Goal: Task Accomplishment & Management: Manage account settings

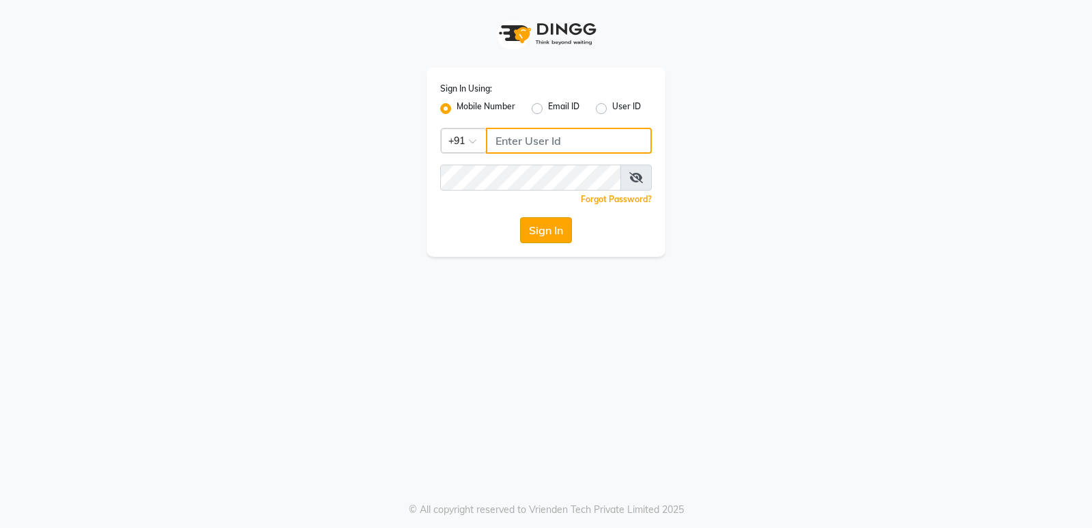
type input "8879293507"
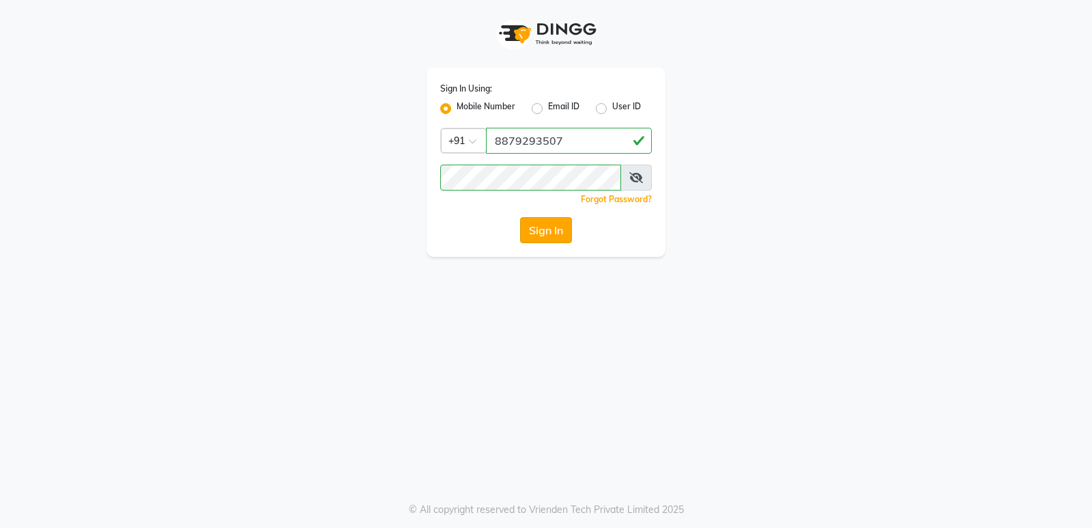
click at [537, 229] on button "Sign In" at bounding box center [546, 230] width 52 height 26
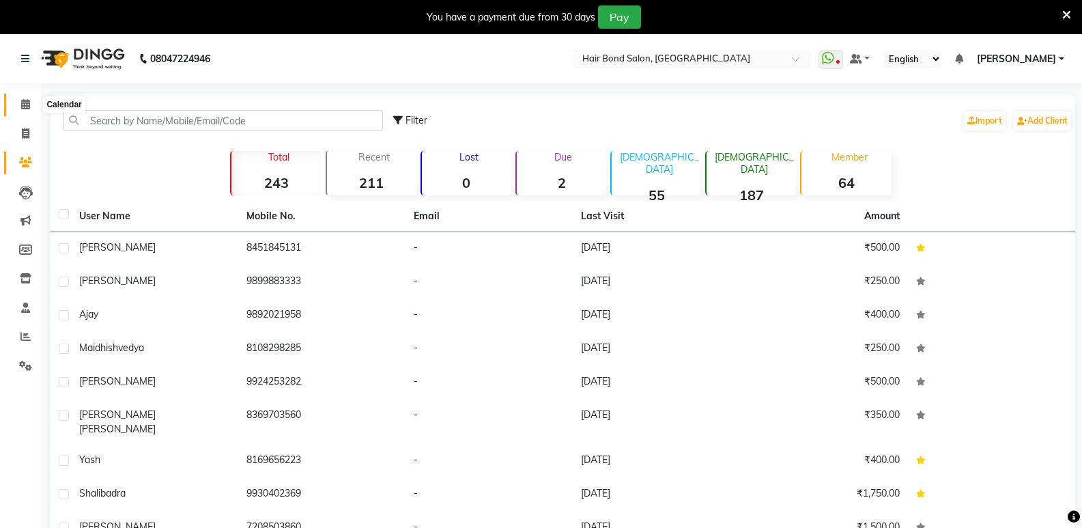
click at [22, 98] on span at bounding box center [26, 105] width 24 height 16
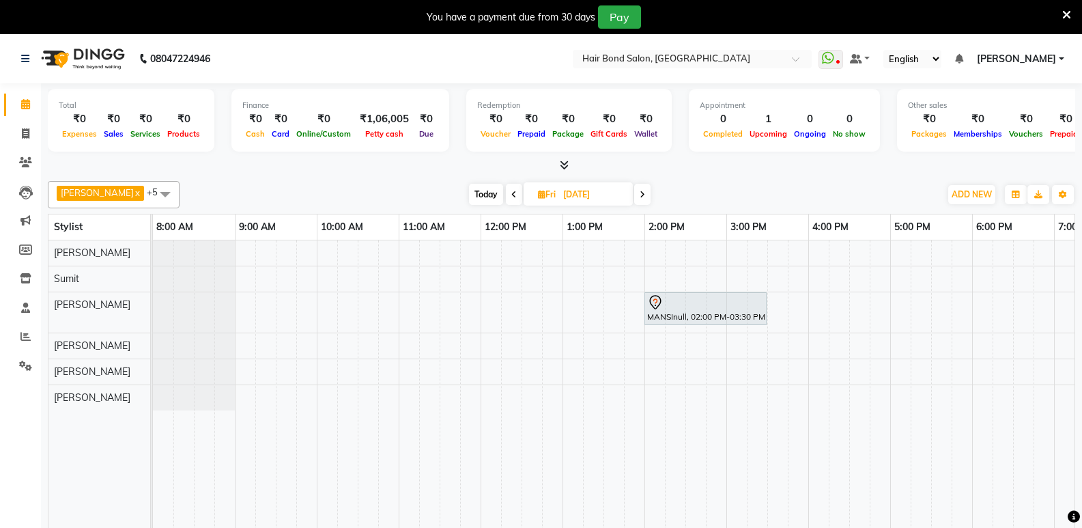
click at [472, 193] on span "Today" at bounding box center [486, 194] width 34 height 21
type input "[DATE]"
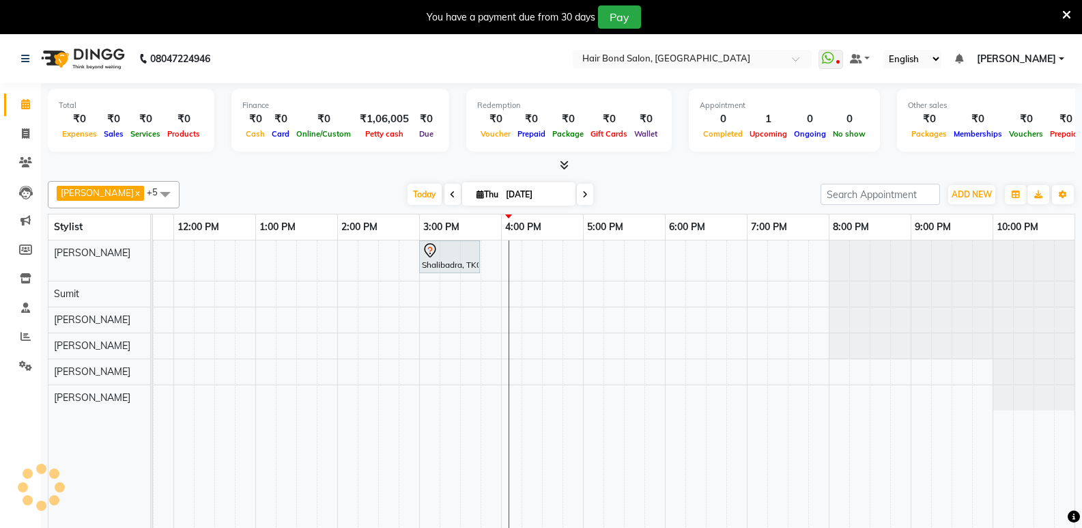
scroll to position [34, 0]
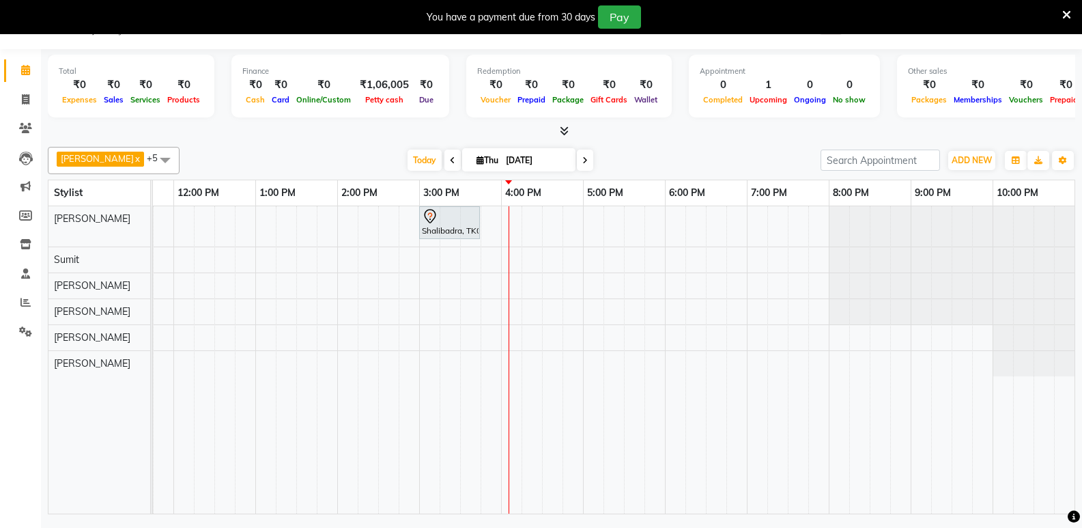
click at [0, 313] on app-home "08047224946 Select Location × Hair Bond Salon, [GEOGRAPHIC_DATA] West WhatsApp …" at bounding box center [541, 258] width 1082 height 517
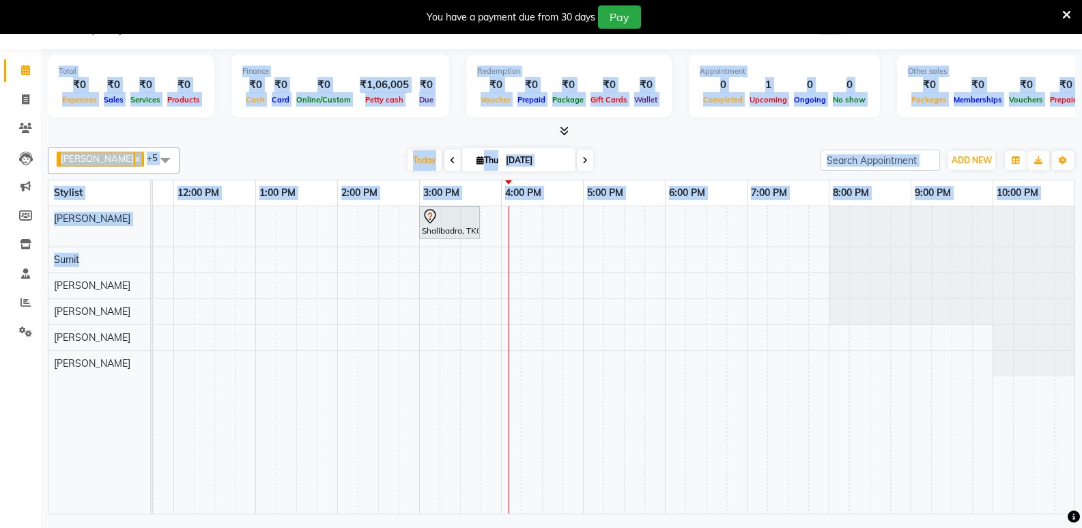
click at [371, 374] on div "Shalibadra, TK01, 03:00 PM-03:45 PM, HAIR CUTS - Haircut" at bounding box center [460, 359] width 1229 height 307
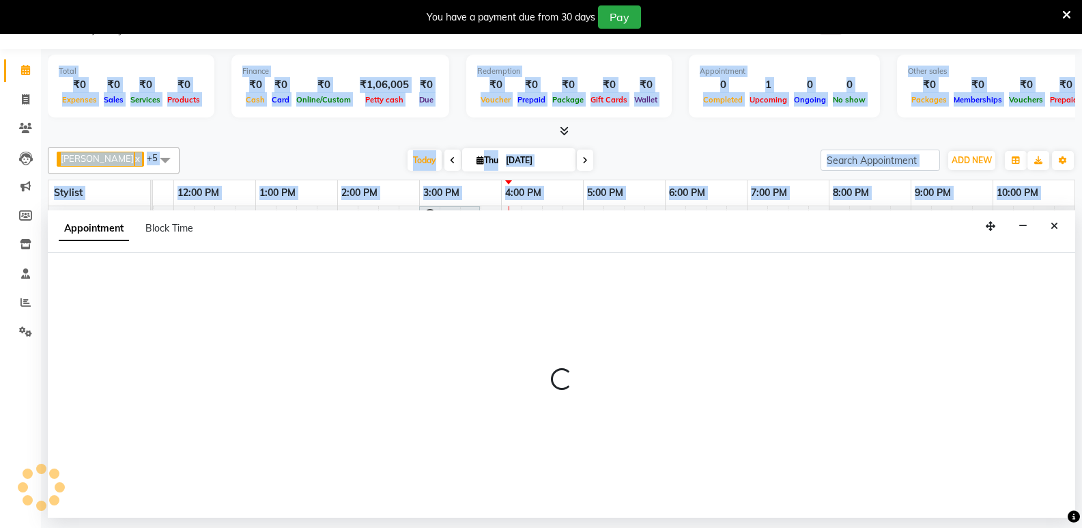
select select "90700"
select select "tentative"
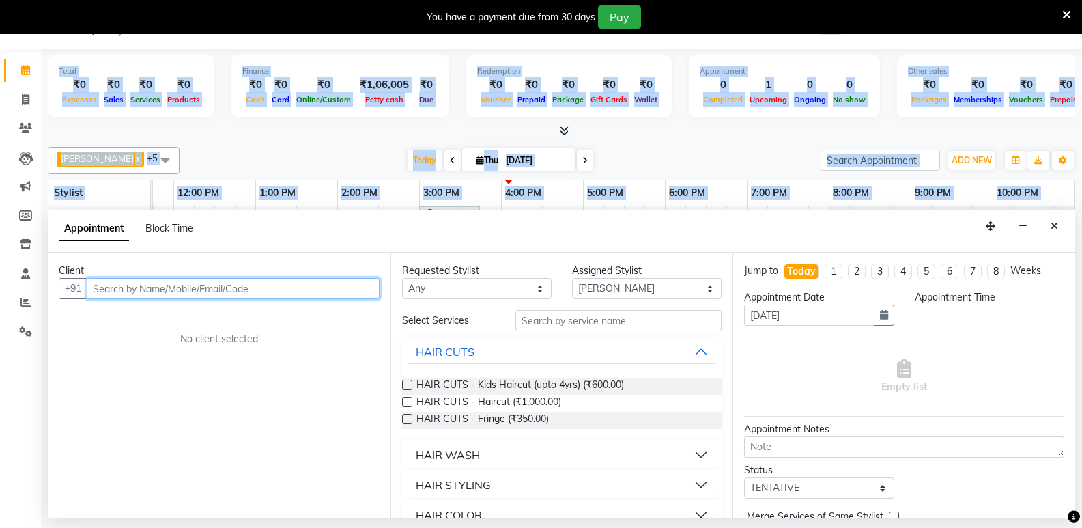
select select "855"
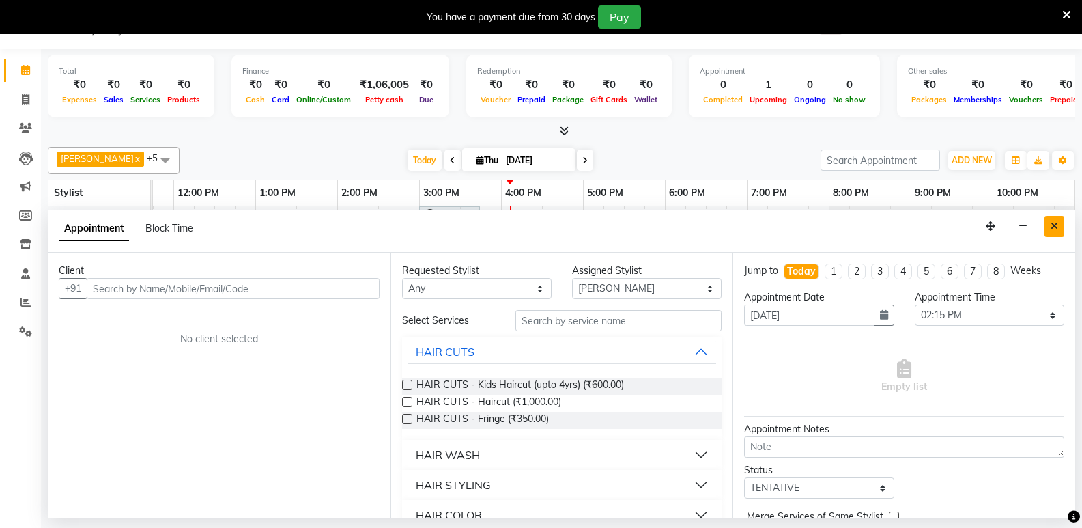
click at [1053, 227] on icon "Close" at bounding box center [1055, 226] width 8 height 10
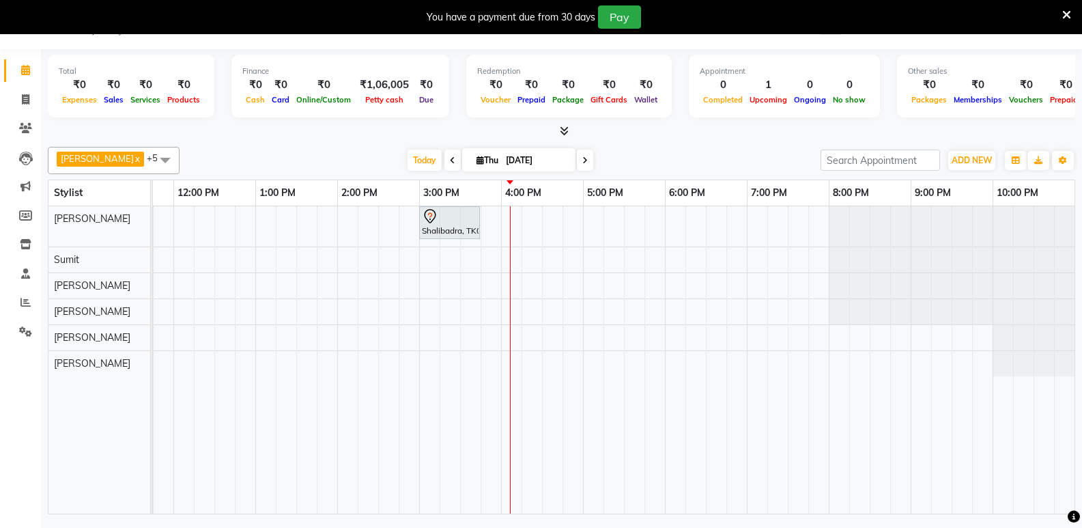
drag, startPoint x: 431, startPoint y: 52, endPoint x: 424, endPoint y: 44, distance: 10.1
click at [426, 53] on div "Total ₹0 Expenses ₹0 Sales ₹0 Services ₹0 Products Finance ₹0 Cash ₹0 Card ₹0 O…" at bounding box center [561, 93] width 1027 height 89
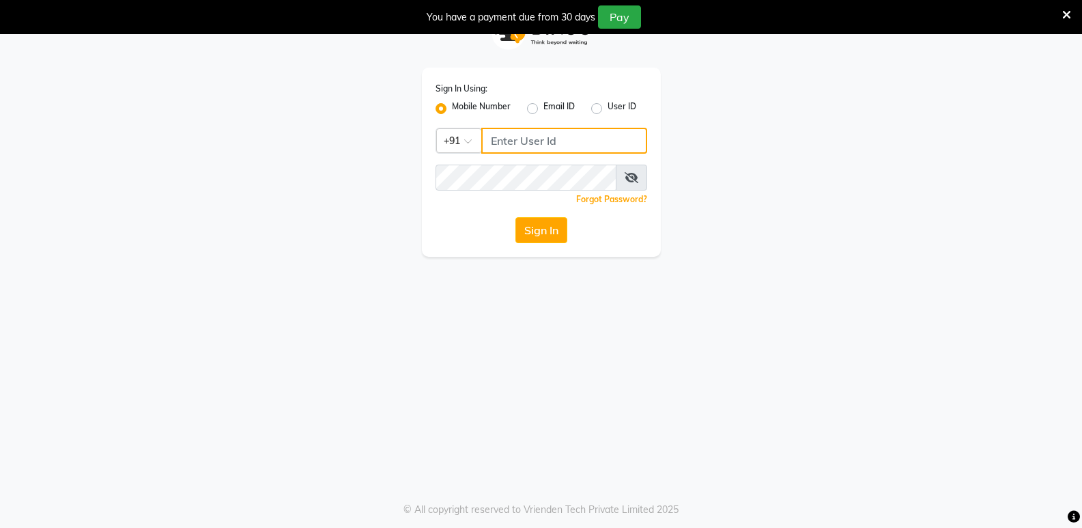
type input "8879293507"
drag, startPoint x: 524, startPoint y: 229, endPoint x: 536, endPoint y: 232, distance: 12.8
click at [525, 228] on button "Sign In" at bounding box center [541, 230] width 52 height 26
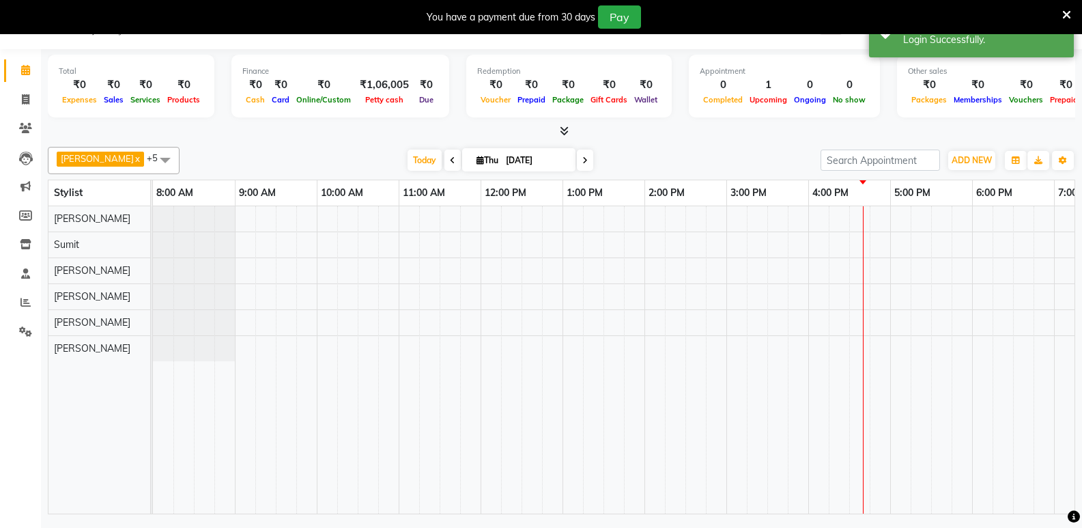
select select "en"
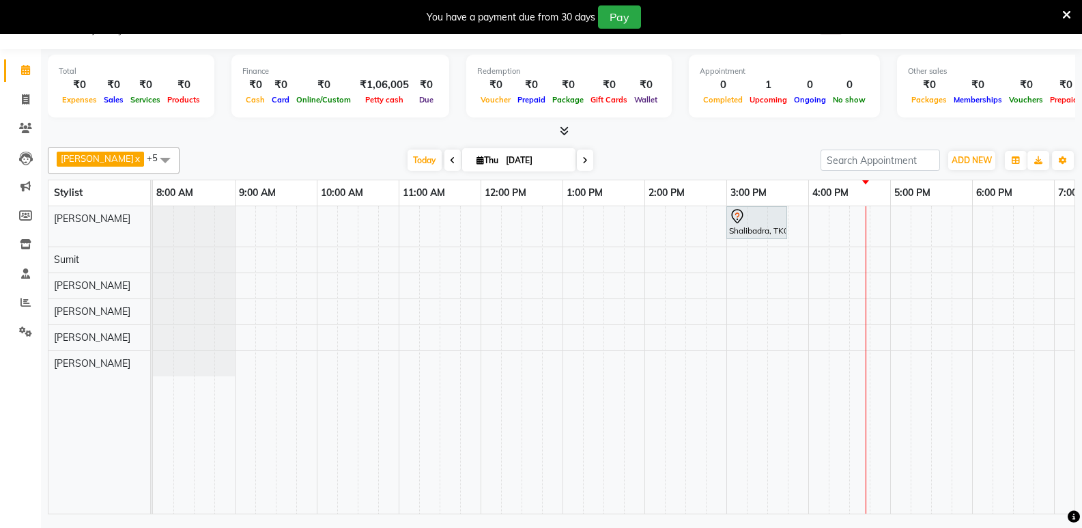
scroll to position [0, 307]
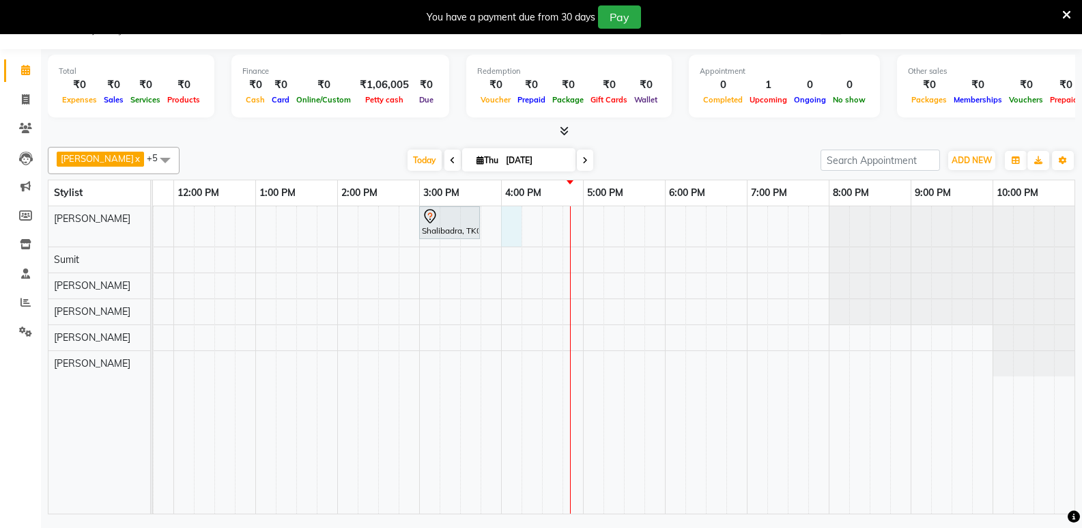
click at [520, 225] on div "Shalibadra, TK01, 03:00 PM-03:45 PM, HAIR CUTS - Haircut" at bounding box center [460, 359] width 1229 height 307
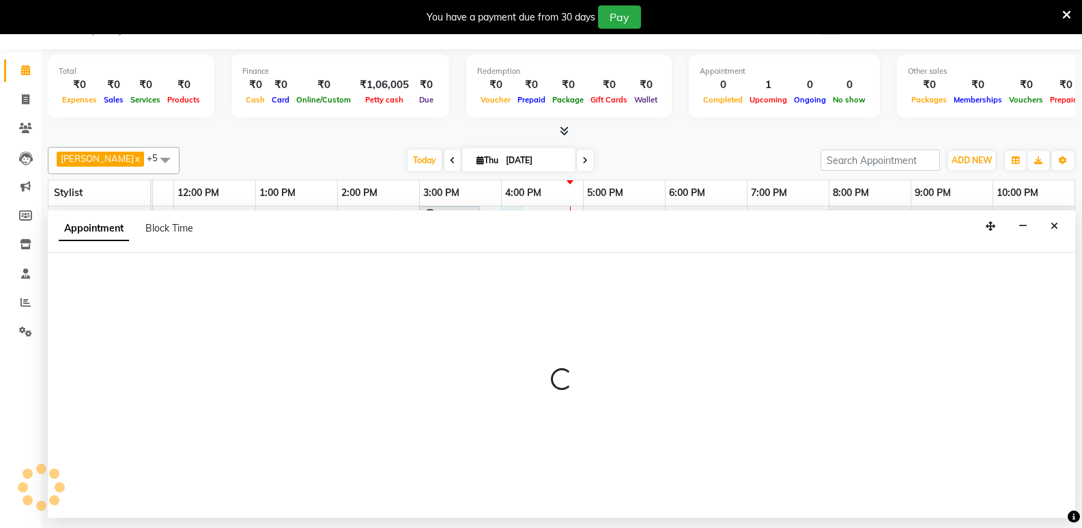
select select "88185"
select select "960"
select select "tentative"
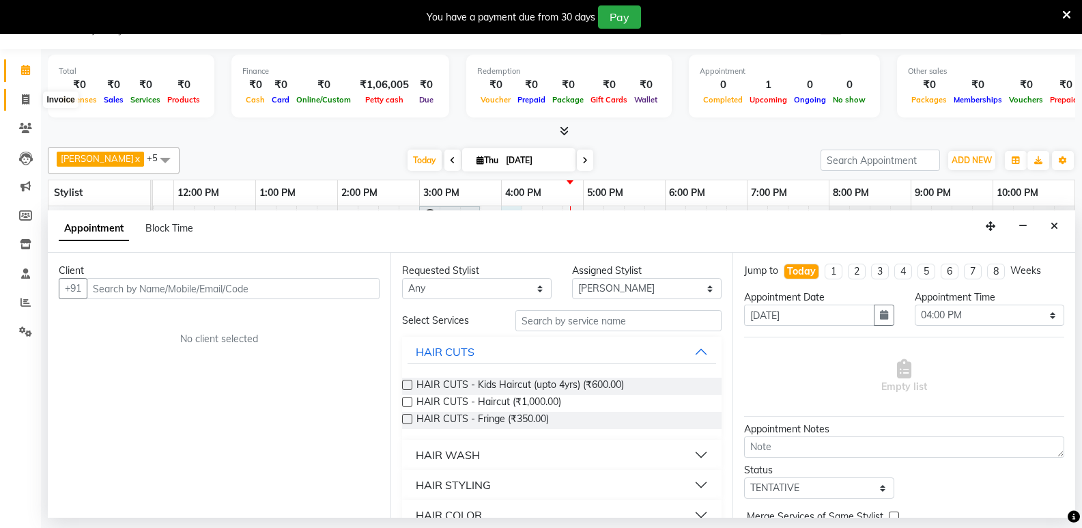
click at [24, 98] on icon at bounding box center [26, 99] width 8 height 10
select select "service"
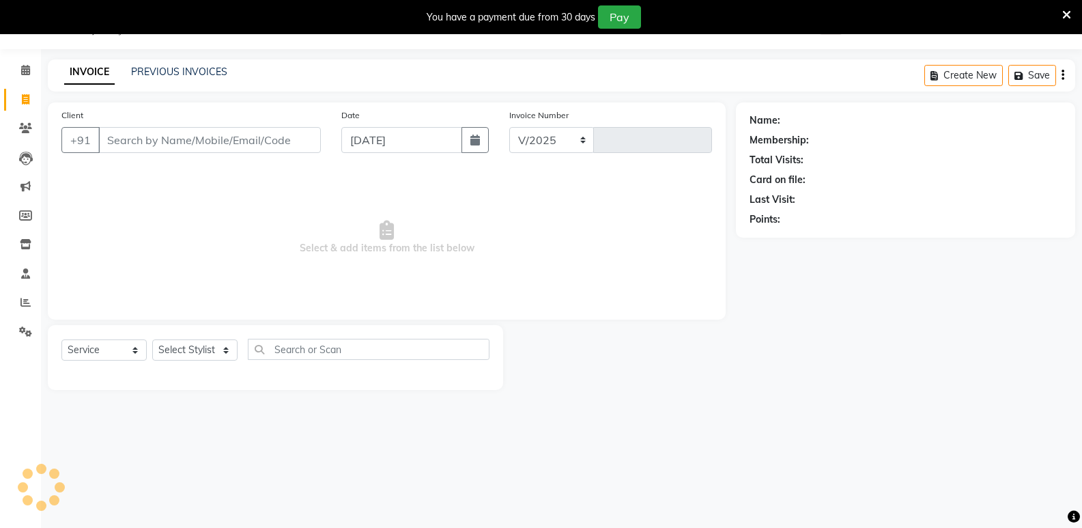
select select "8721"
type input "0285"
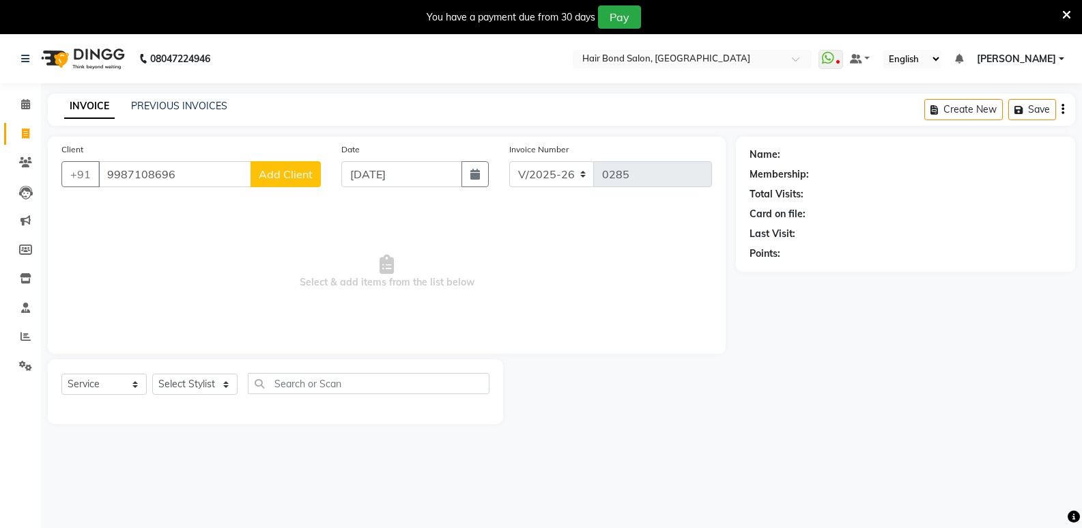
type input "9987108696"
click at [289, 183] on button "Add Client" at bounding box center [286, 174] width 70 height 26
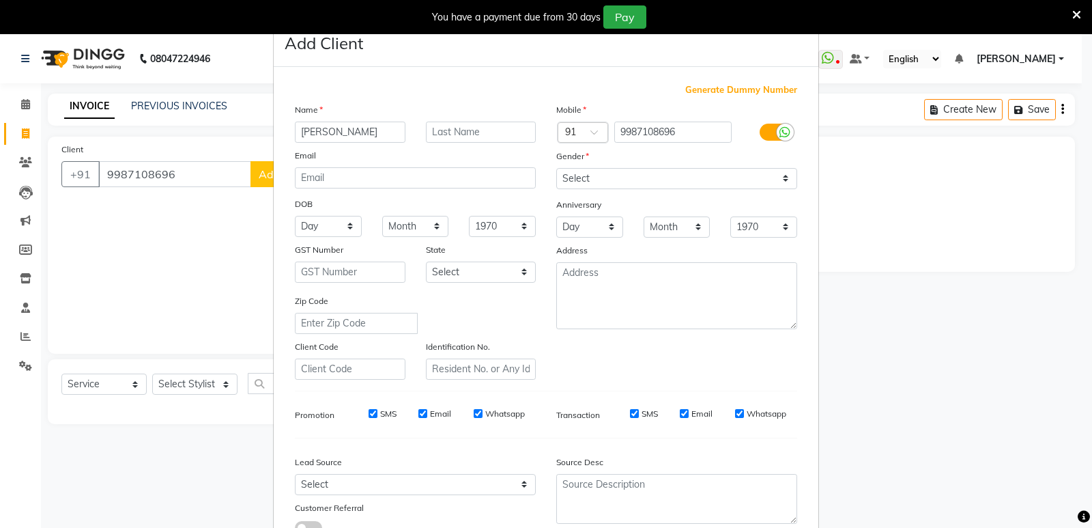
type input "[PERSON_NAME]"
click at [468, 138] on input "text" at bounding box center [481, 132] width 111 height 21
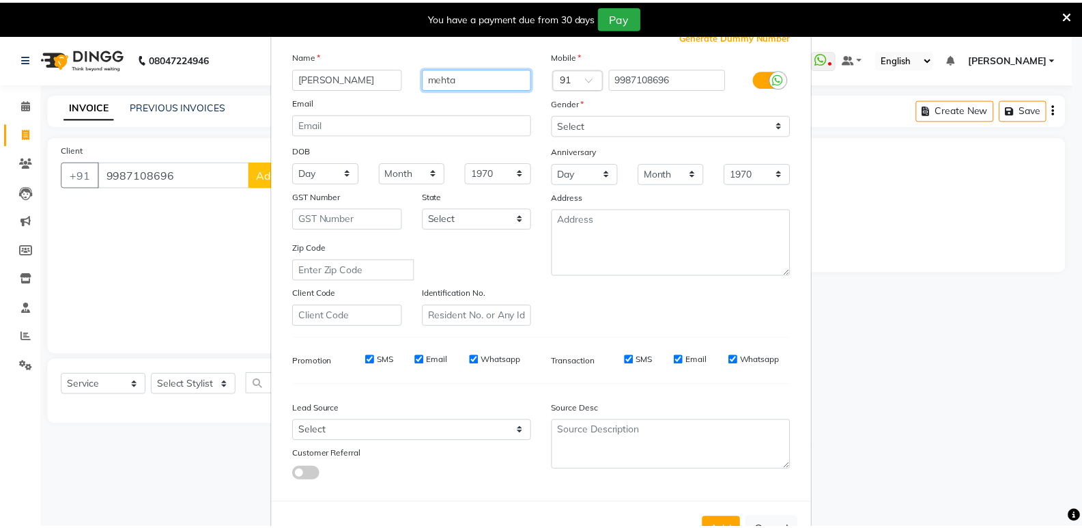
scroll to position [102, 0]
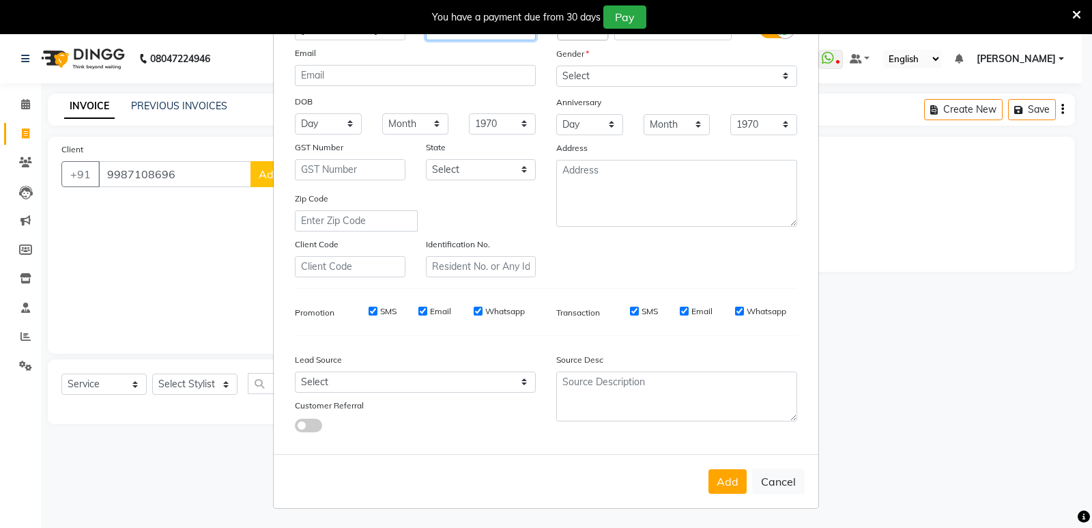
type input "mehta"
click at [636, 87] on div "Mobile Country Code × 91 9987108696 Gender Select [DEMOGRAPHIC_DATA] [DEMOGRAPH…" at bounding box center [676, 138] width 261 height 277
click at [632, 79] on select "Select [DEMOGRAPHIC_DATA] [DEMOGRAPHIC_DATA] Other Prefer Not To Say" at bounding box center [676, 76] width 241 height 21
select select "[DEMOGRAPHIC_DATA]"
click at [556, 66] on select "Select [DEMOGRAPHIC_DATA] [DEMOGRAPHIC_DATA] Other Prefer Not To Say" at bounding box center [676, 76] width 241 height 21
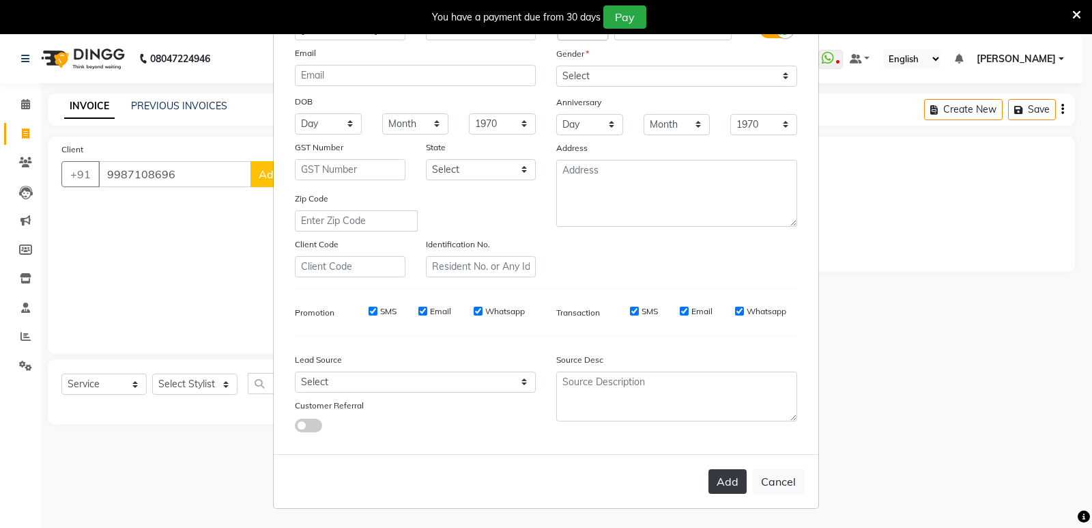
click at [722, 486] on button "Add" at bounding box center [728, 481] width 38 height 25
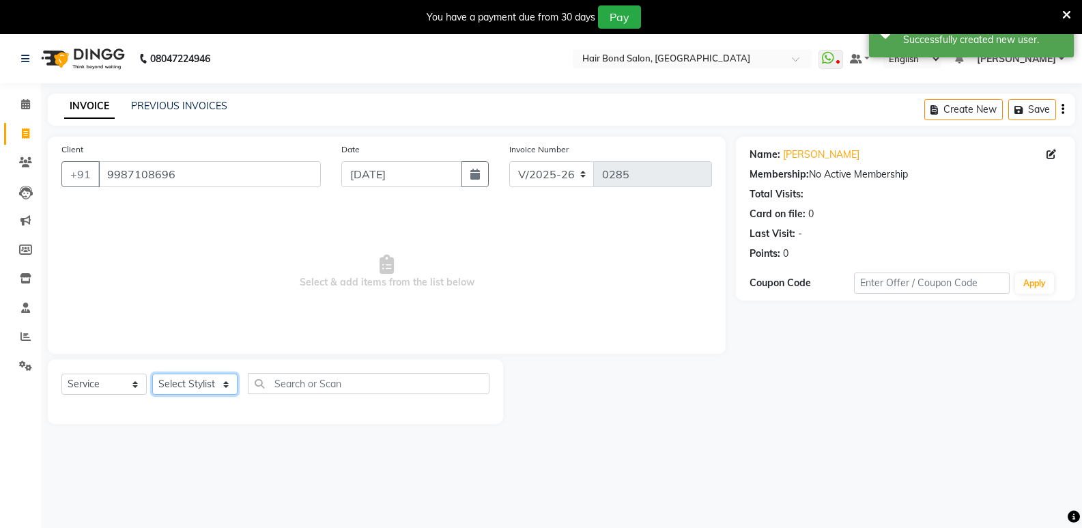
click at [187, 390] on select "Select Stylist [PERSON_NAME] [PERSON_NAME] [PERSON_NAME] [PERSON_NAME] [PERSON_…" at bounding box center [194, 383] width 85 height 21
select select "88185"
click at [152, 373] on select "Select Stylist [PERSON_NAME] [PERSON_NAME] [PERSON_NAME] [PERSON_NAME] [PERSON_…" at bounding box center [194, 383] width 85 height 21
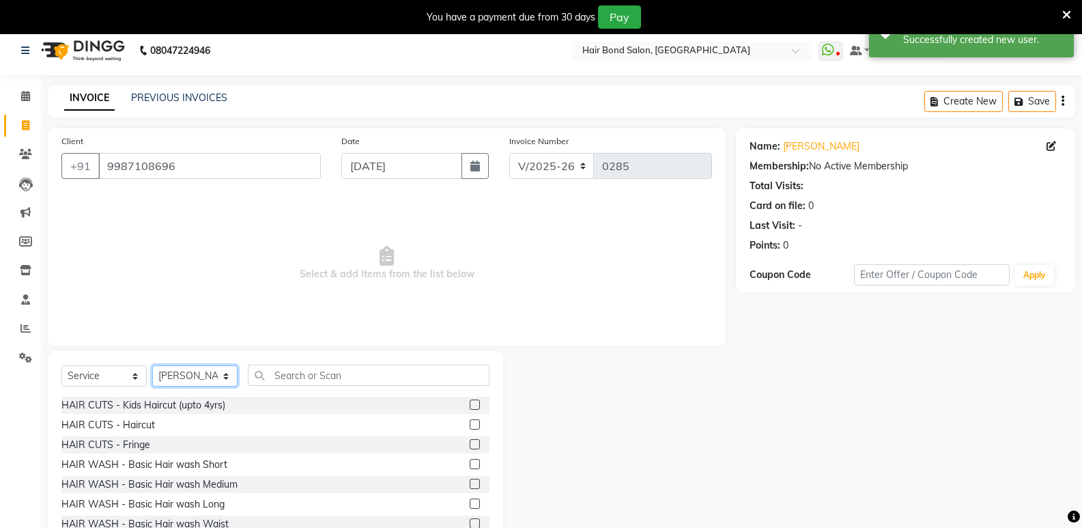
scroll to position [53, 0]
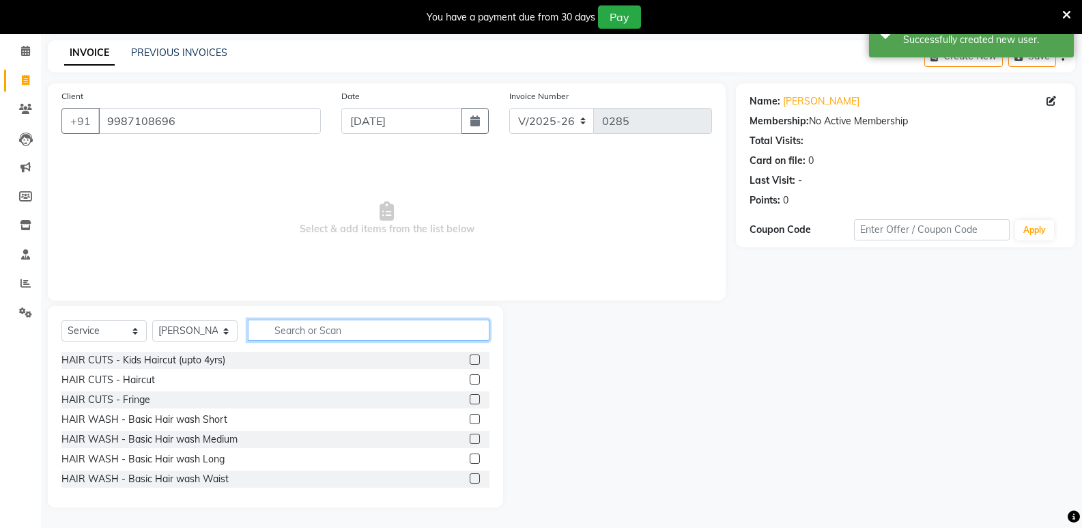
click at [315, 333] on input "text" at bounding box center [369, 329] width 242 height 21
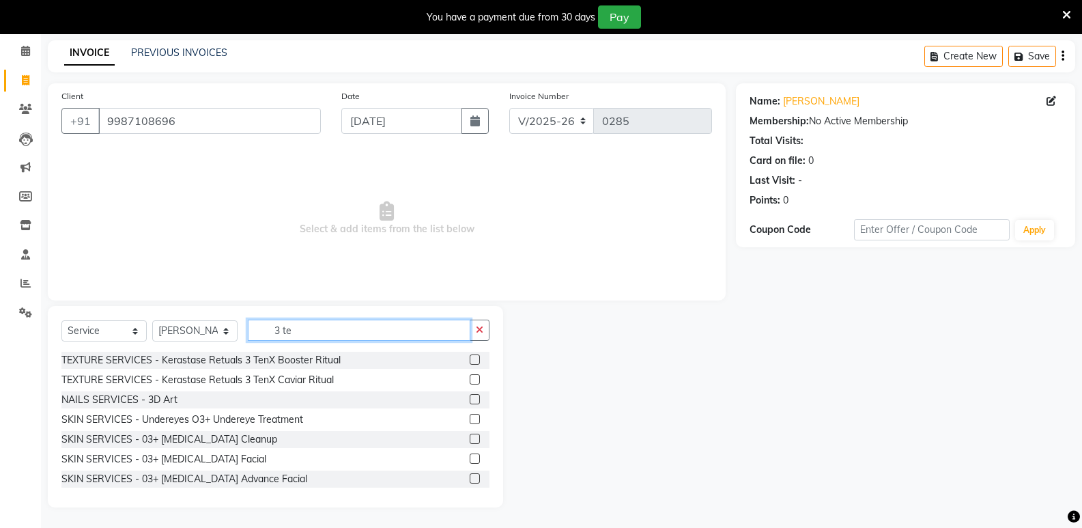
scroll to position [34, 0]
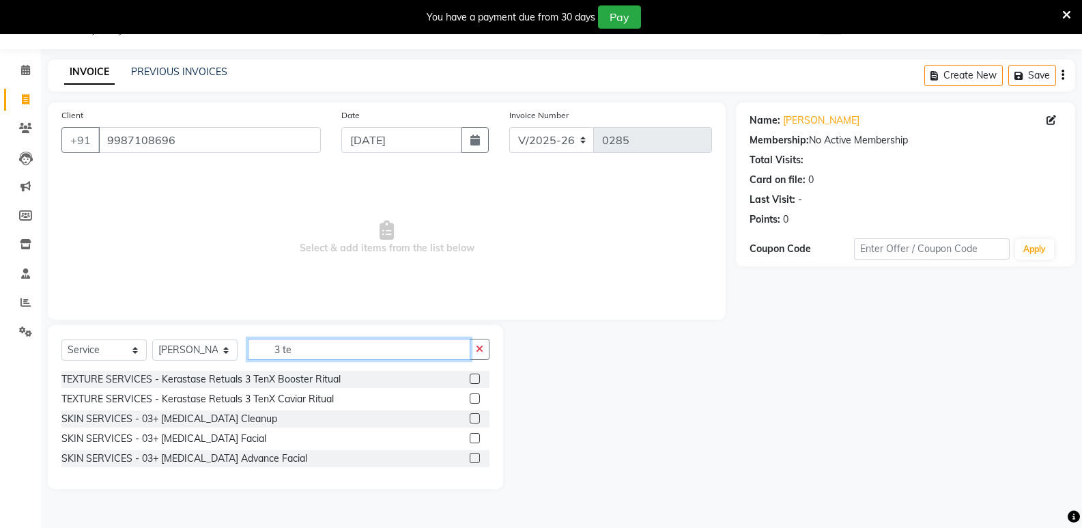
type input "3 te"
click at [472, 375] on label at bounding box center [475, 378] width 10 height 10
click at [472, 375] on input "checkbox" at bounding box center [474, 379] width 9 height 9
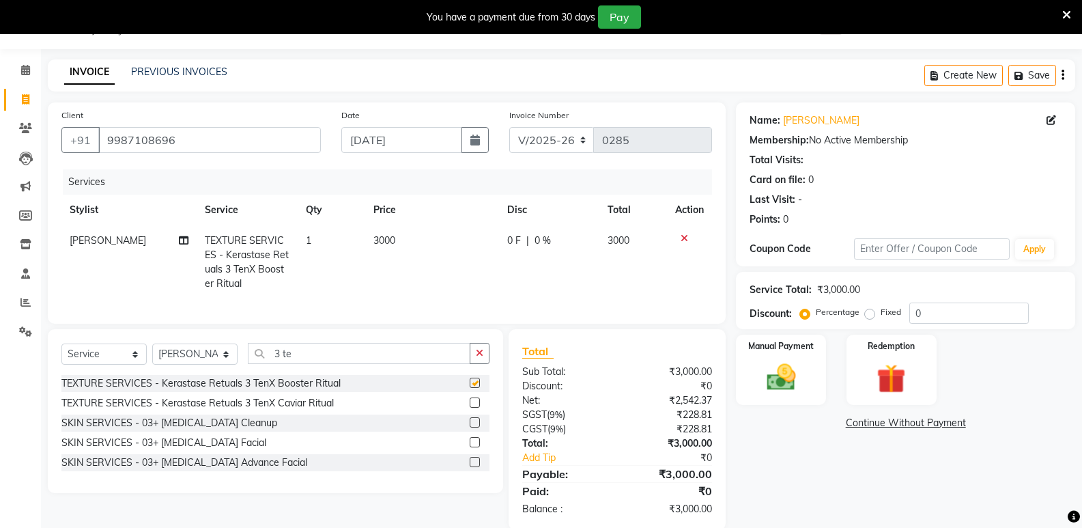
checkbox input "false"
click at [799, 370] on img at bounding box center [780, 377] width 48 height 35
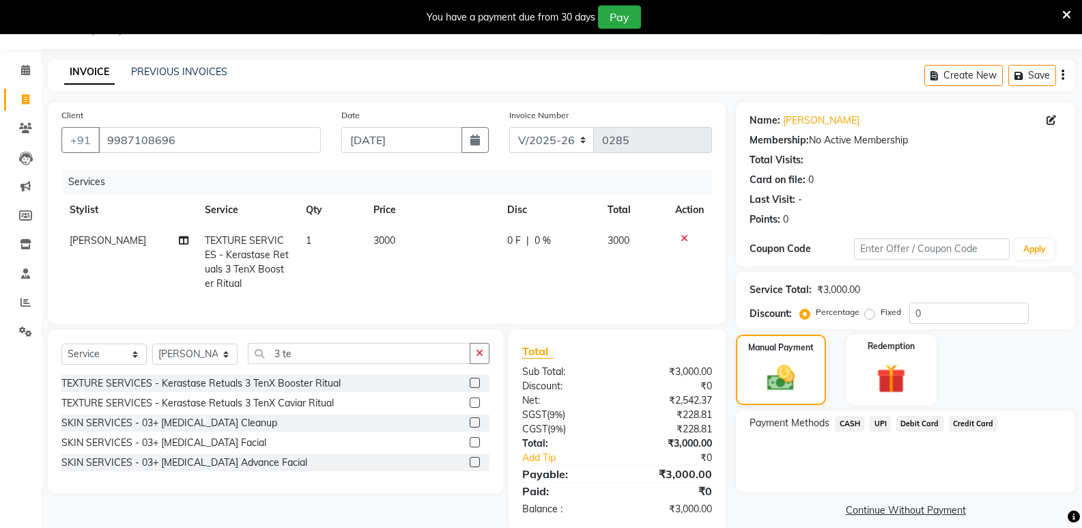
click at [909, 423] on span "Debit Card" at bounding box center [919, 424] width 47 height 16
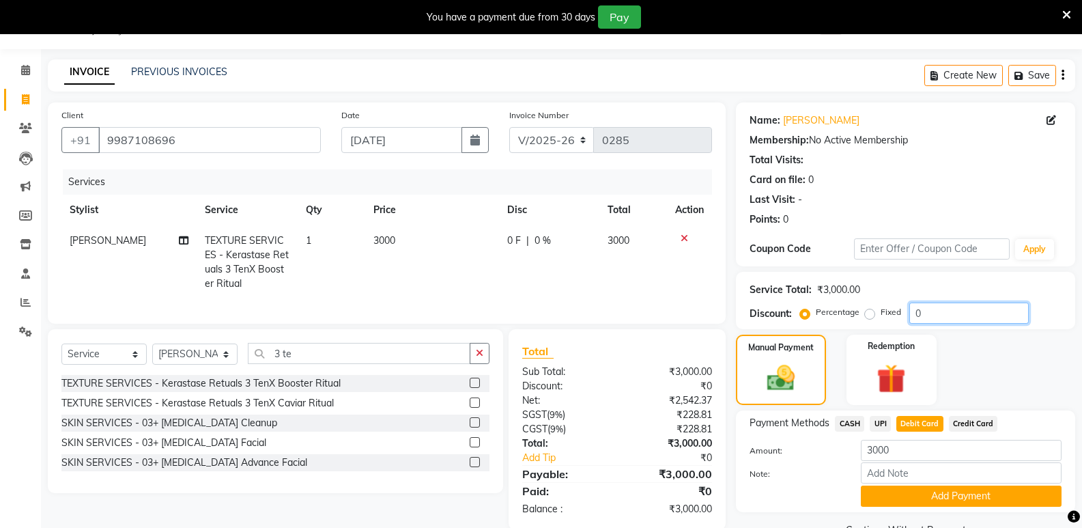
click at [936, 308] on input "0" at bounding box center [968, 312] width 119 height 21
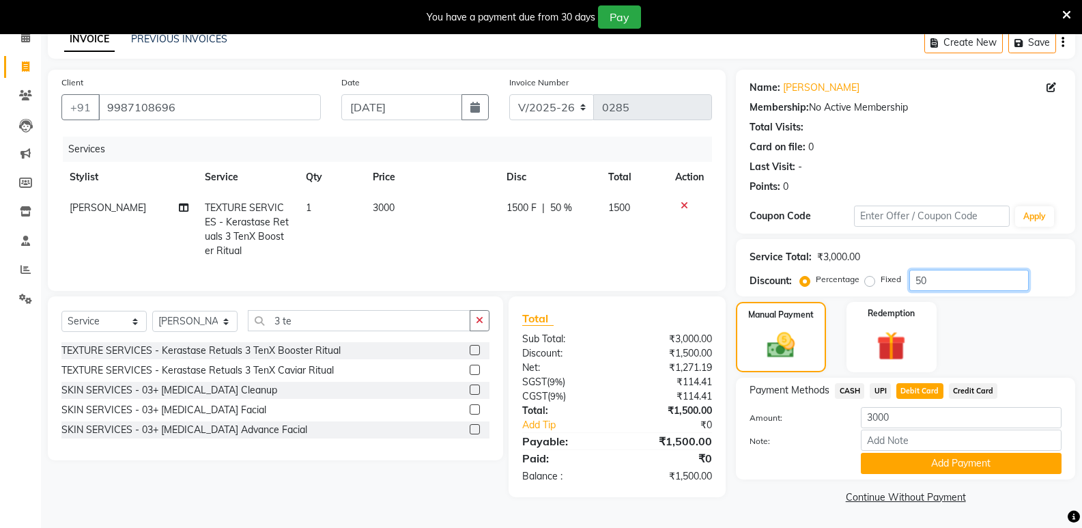
type input "50"
click at [894, 418] on input "3000" at bounding box center [961, 417] width 201 height 21
type input "3"
type input "1500"
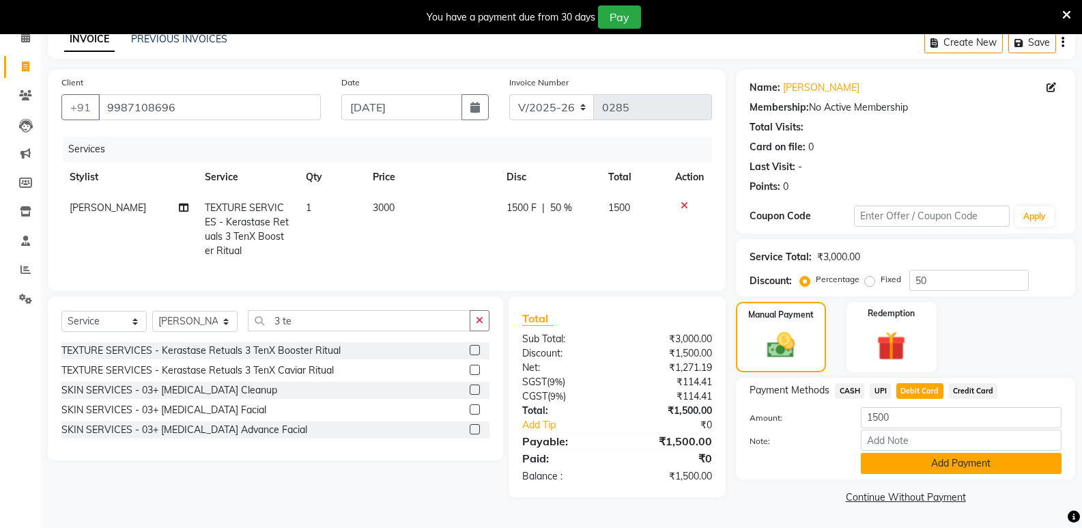
click at [987, 461] on button "Add Payment" at bounding box center [961, 463] width 201 height 21
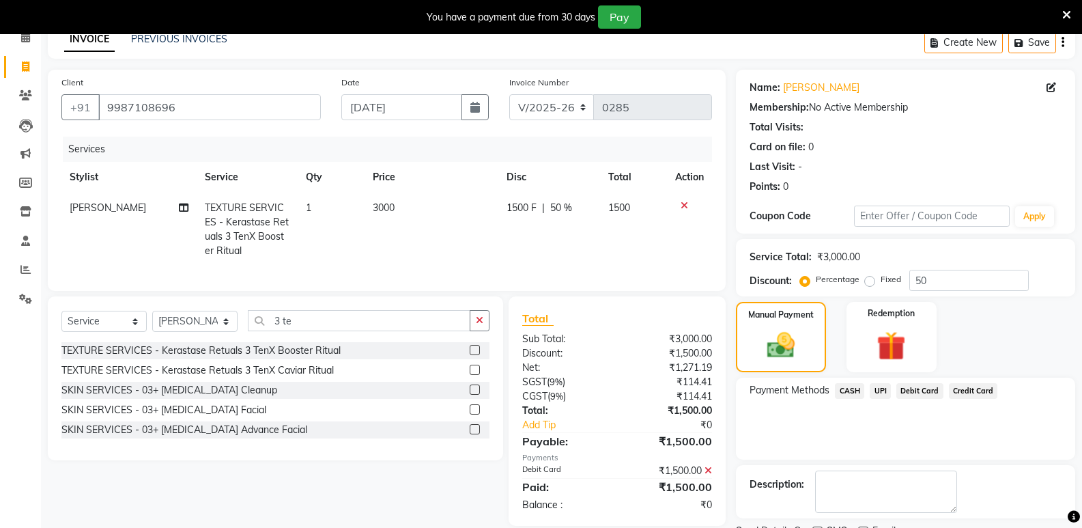
scroll to position [124, 0]
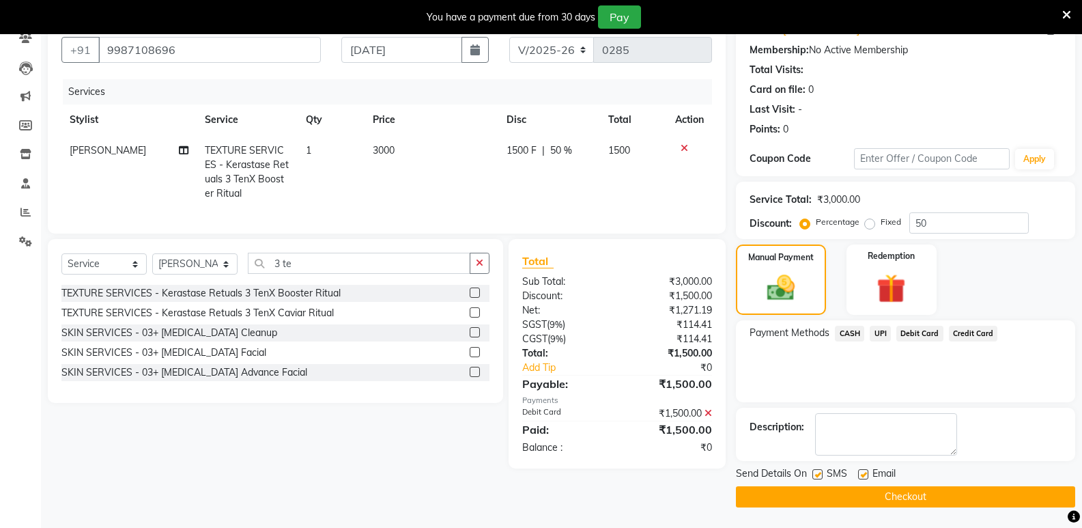
click at [805, 500] on button "Checkout" at bounding box center [905, 496] width 339 height 21
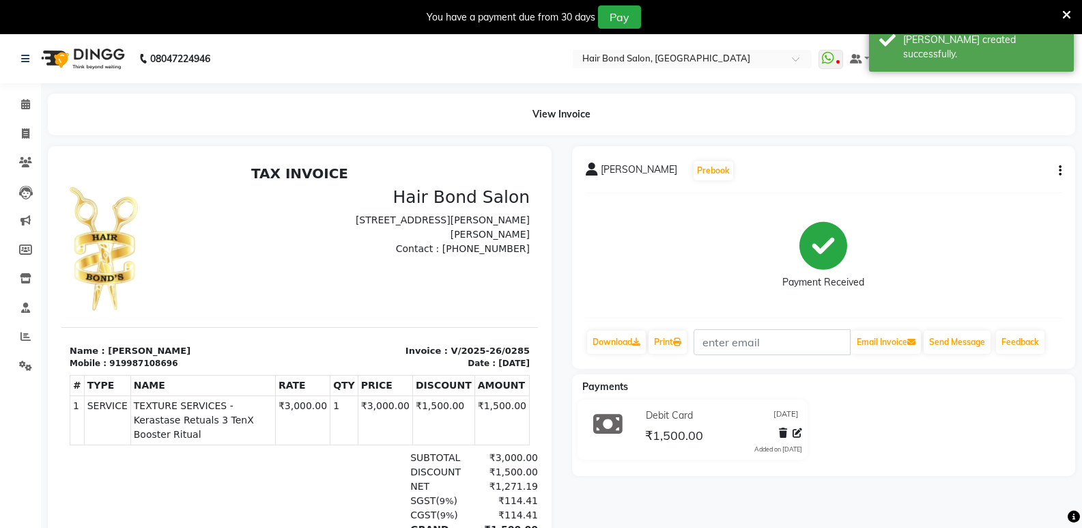
click at [41, 86] on div "08047224946 Select Location × Hair Bond Salon, [GEOGRAPHIC_DATA] West WhatsApp …" at bounding box center [541, 332] width 1082 height 597
click at [27, 107] on icon at bounding box center [25, 104] width 9 height 10
